Goal: Task Accomplishment & Management: Complete application form

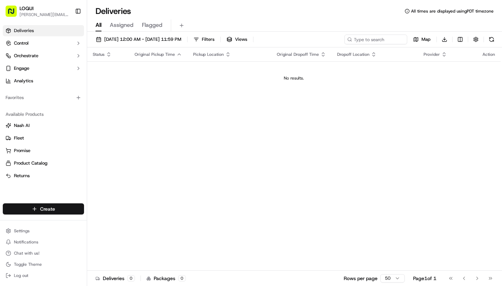
click at [64, 209] on html "LOQUI [PERSON_NAME][EMAIL_ADDRESS][DOMAIN_NAME] Toggle Sidebar Deliveries Contr…" at bounding box center [251, 143] width 502 height 286
click at [110, 220] on link "Delivery" at bounding box center [126, 222] width 78 height 13
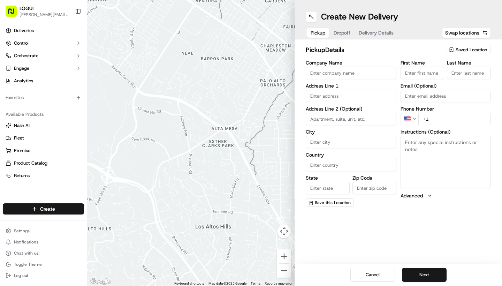
click at [464, 54] on button "Saved Location" at bounding box center [468, 50] width 46 height 10
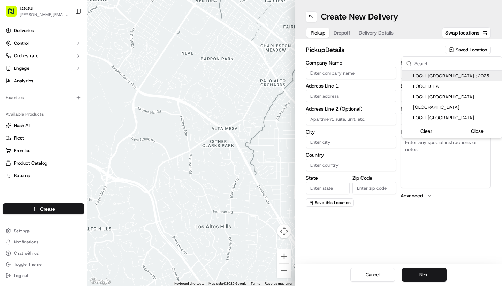
click at [462, 51] on html "LOQUI [PERSON_NAME][EMAIL_ADDRESS][DOMAIN_NAME] Toggle Sidebar Deliveries Contr…" at bounding box center [251, 143] width 502 height 286
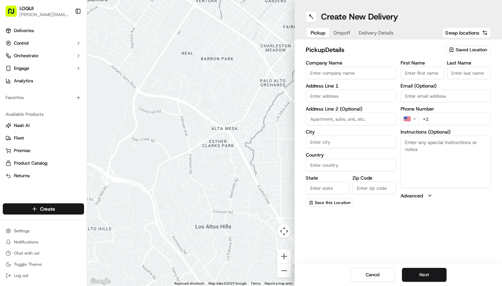
click at [458, 52] on span "Saved Location" at bounding box center [471, 50] width 31 height 6
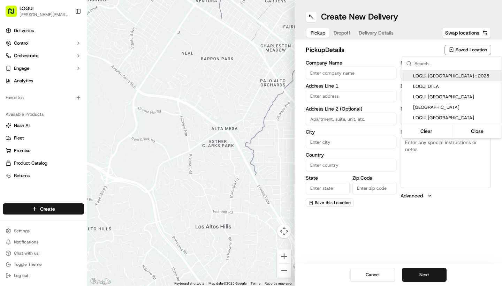
click at [436, 79] on div "LOQUI [GEOGRAPHIC_DATA] ; 2025" at bounding box center [452, 76] width 100 height 10
type input "LOQUI [GEOGRAPHIC_DATA] ; 2025"
type input "#104"
type input "[GEOGRAPHIC_DATA]"
type input "US"
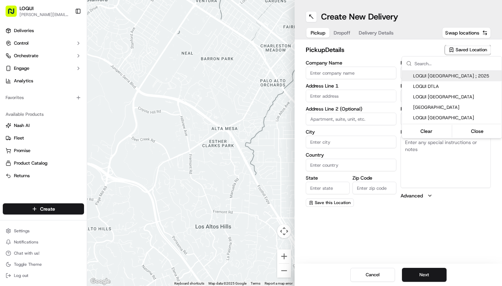
type input "CA"
type input "90232"
type input "[PERSON_NAME]"
type input "[PERSON_NAME][EMAIL_ADDRESS][DOMAIN_NAME]"
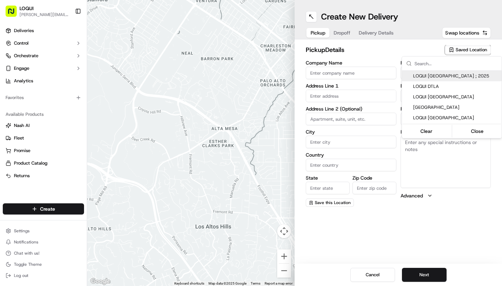
type input "[PHONE_NUMBER]"
type textarea "Located within the PLATFORM development and next door to Blue Bottle Coffee. As…"
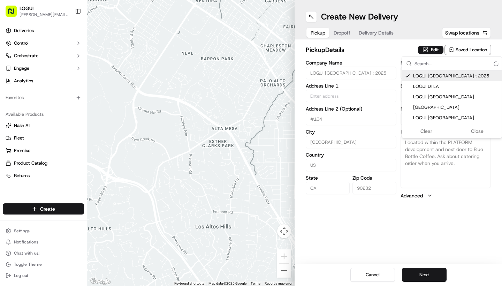
type input "[STREET_ADDRESS][US_STATE]"
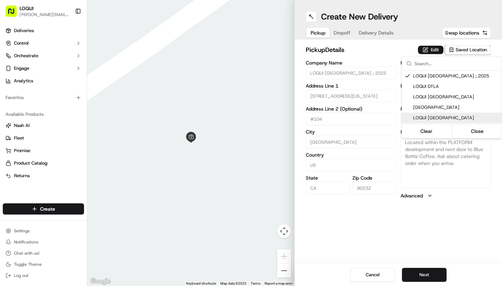
click at [433, 223] on html "LOQUI [PERSON_NAME][EMAIL_ADDRESS][DOMAIN_NAME] Toggle Sidebar Deliveries Contr…" at bounding box center [251, 143] width 502 height 286
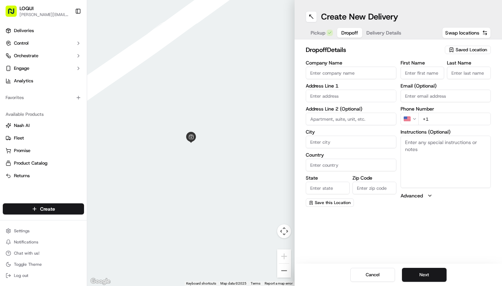
click at [340, 33] on button "Dropoff" at bounding box center [349, 33] width 25 height 10
type input "rose"
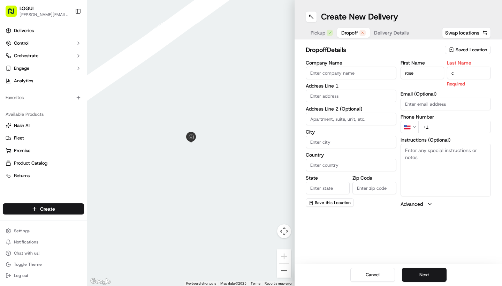
type input "c"
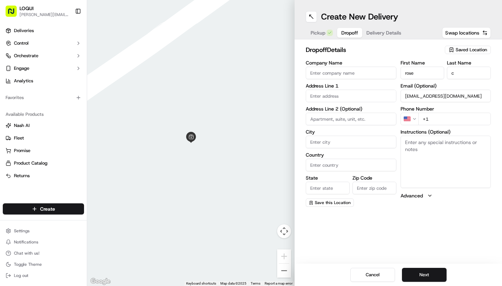
type input "[EMAIL_ADDRESS][DOMAIN_NAME]"
click at [429, 159] on textarea "Instructions (Optional)" at bounding box center [446, 162] width 91 height 52
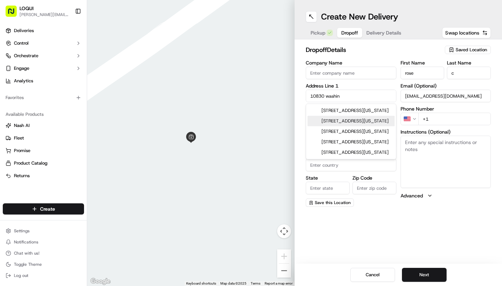
click at [352, 126] on div "[STREET_ADDRESS][US_STATE]" at bounding box center [351, 121] width 87 height 10
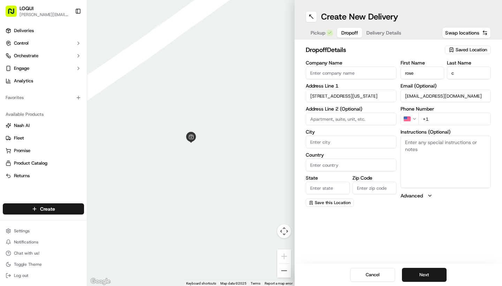
type input "[STREET_ADDRESS][US_STATE]"
type input "[GEOGRAPHIC_DATA]"
type input "CA"
type input "90232"
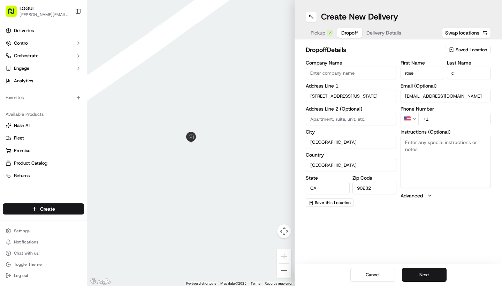
type input "[STREET_ADDRESS][US_STATE]"
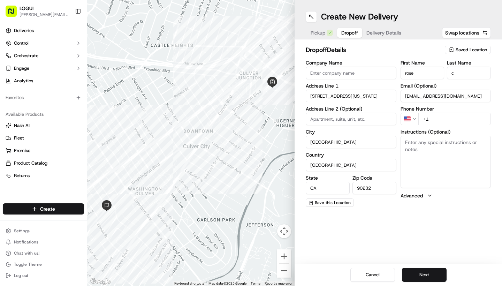
click at [463, 163] on textarea "Instructions (Optional)" at bounding box center [446, 162] width 91 height 52
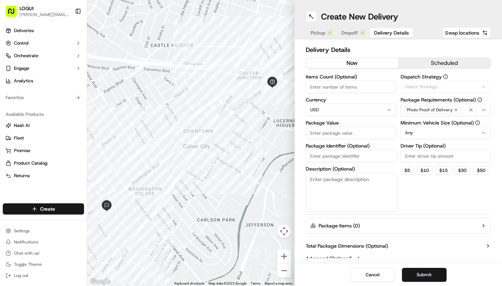
click at [388, 32] on span "Delivery Details" at bounding box center [391, 32] width 35 height 7
click at [409, 172] on button "$ 5" at bounding box center [407, 170] width 13 height 8
type input "5"
click at [366, 185] on textarea "Description (Optional)" at bounding box center [351, 192] width 91 height 39
type textarea "1 bag"
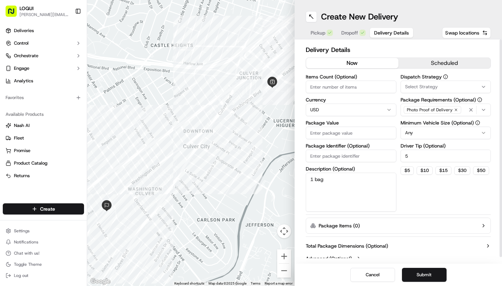
click at [362, 134] on input "Package Value" at bounding box center [351, 133] width 91 height 13
type input "15"
drag, startPoint x: 349, startPoint y: 32, endPoint x: 353, endPoint y: 42, distance: 10.9
click at [349, 32] on span "Dropoff" at bounding box center [350, 32] width 17 height 7
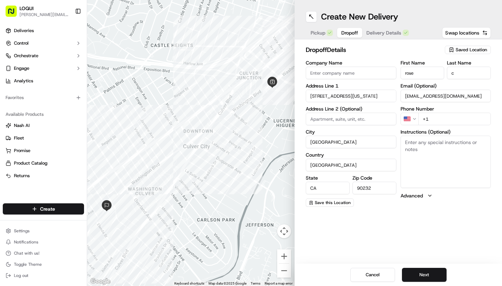
click at [425, 134] on label "Instructions (Optional)" at bounding box center [446, 131] width 91 height 5
click at [425, 136] on textarea "Instructions (Optional)" at bounding box center [446, 162] width 91 height 52
click at [422, 145] on textarea "Instructions (Optional)" at bounding box center [446, 162] width 91 height 52
type textarea "ask for rose"
click at [420, 274] on button "Next" at bounding box center [424, 275] width 45 height 14
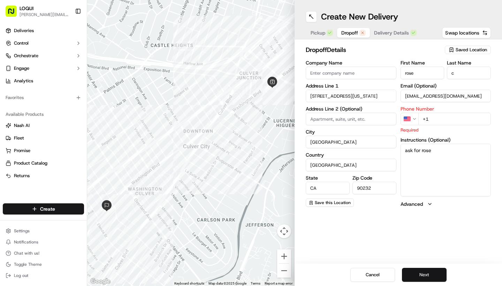
click at [420, 274] on button "Next" at bounding box center [424, 275] width 45 height 14
drag, startPoint x: 438, startPoint y: 102, endPoint x: 437, endPoint y: 113, distance: 11.6
click at [435, 112] on div "First Name [PERSON_NAME] Last Name c Email (Optional) [EMAIL_ADDRESS][DOMAIN_NA…" at bounding box center [446, 133] width 91 height 147
click at [449, 120] on input "+1" at bounding box center [455, 119] width 73 height 13
type input "[PHONE_NUMBER]"
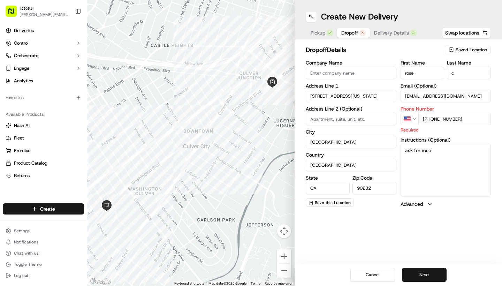
click at [374, 219] on div "Create New Delivery Pickup Dropoff Delivery Details Swap locations dropoff Deta…" at bounding box center [399, 143] width 208 height 286
click at [440, 275] on button "Next" at bounding box center [424, 275] width 45 height 14
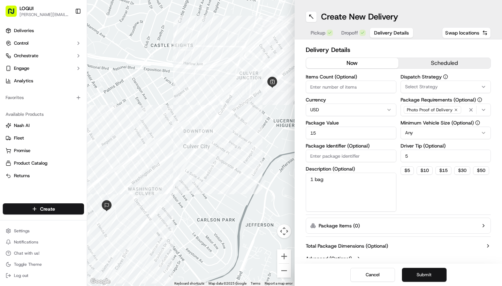
click at [432, 271] on button "Submit" at bounding box center [424, 275] width 45 height 14
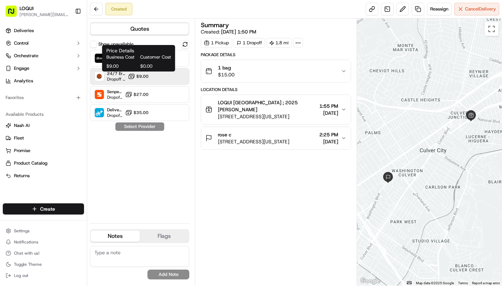
click at [143, 55] on span "Customer Cost" at bounding box center [155, 57] width 31 height 6
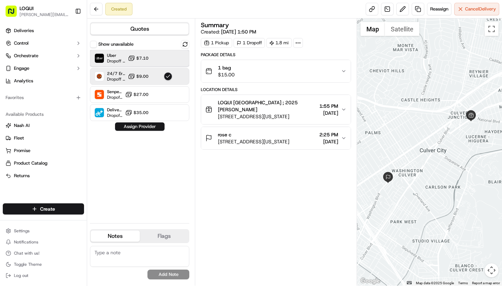
click at [162, 52] on div "Uber Dropoff ETA 23 minutes $7.10" at bounding box center [139, 58] width 99 height 17
click at [151, 126] on button "Assign Provider" at bounding box center [140, 126] width 50 height 8
